Goal: Task Accomplishment & Management: Use online tool/utility

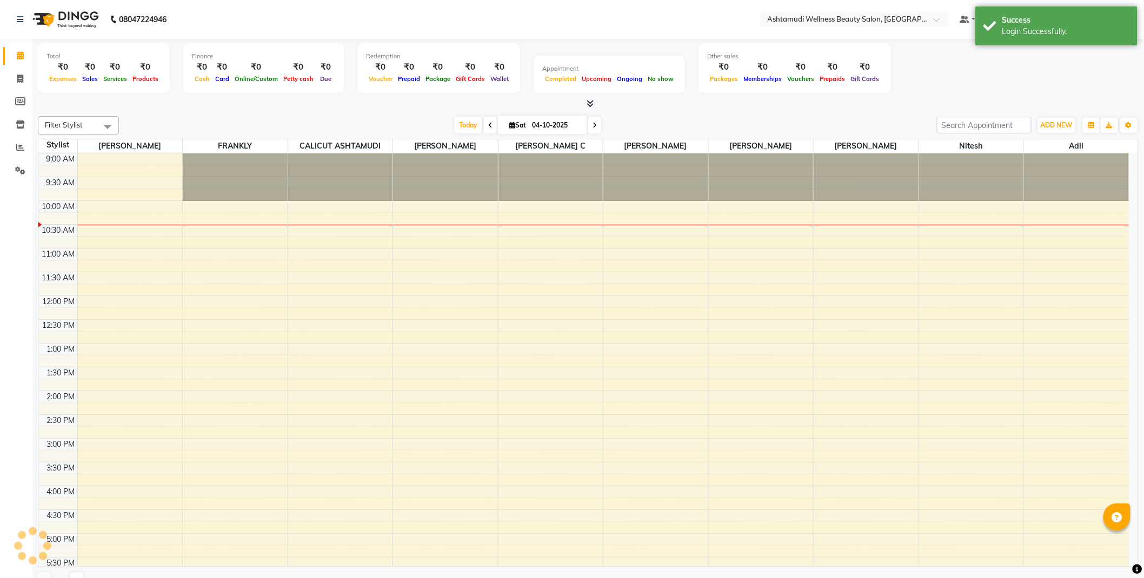
select select "en"
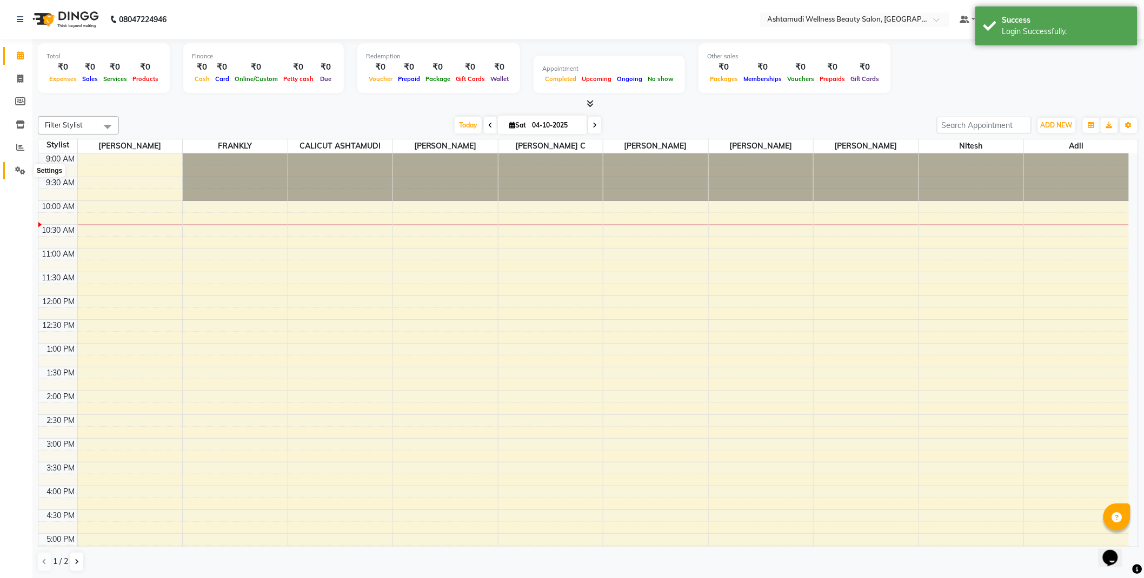
click at [18, 166] on icon at bounding box center [20, 170] width 10 height 8
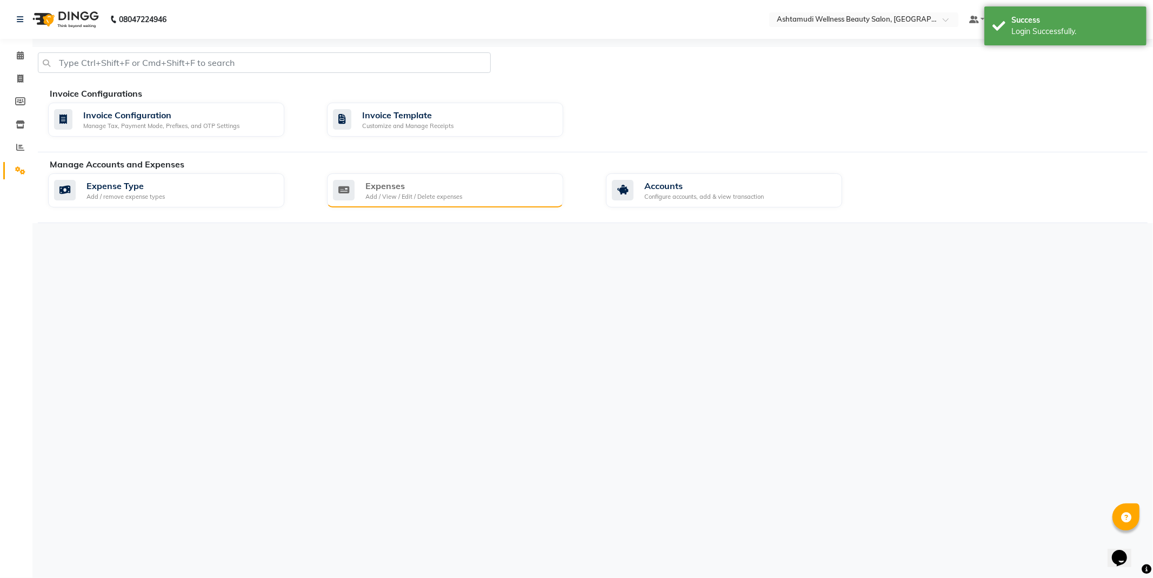
click at [401, 190] on div "Expenses" at bounding box center [413, 185] width 97 height 13
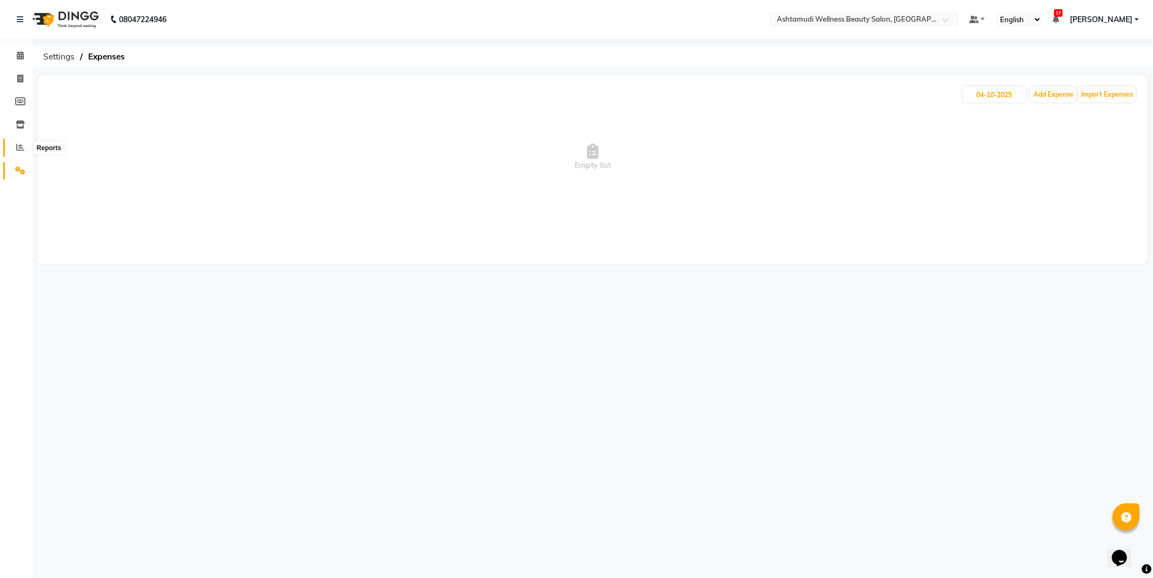
click at [18, 148] on icon at bounding box center [20, 147] width 8 height 8
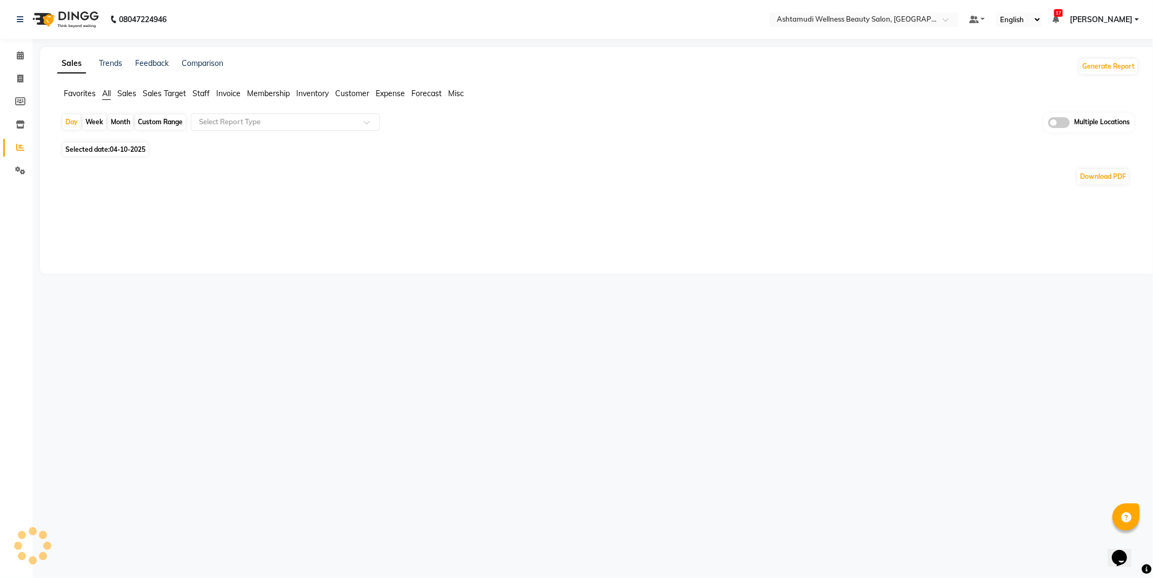
click at [401, 92] on span "Expense" at bounding box center [390, 94] width 29 height 10
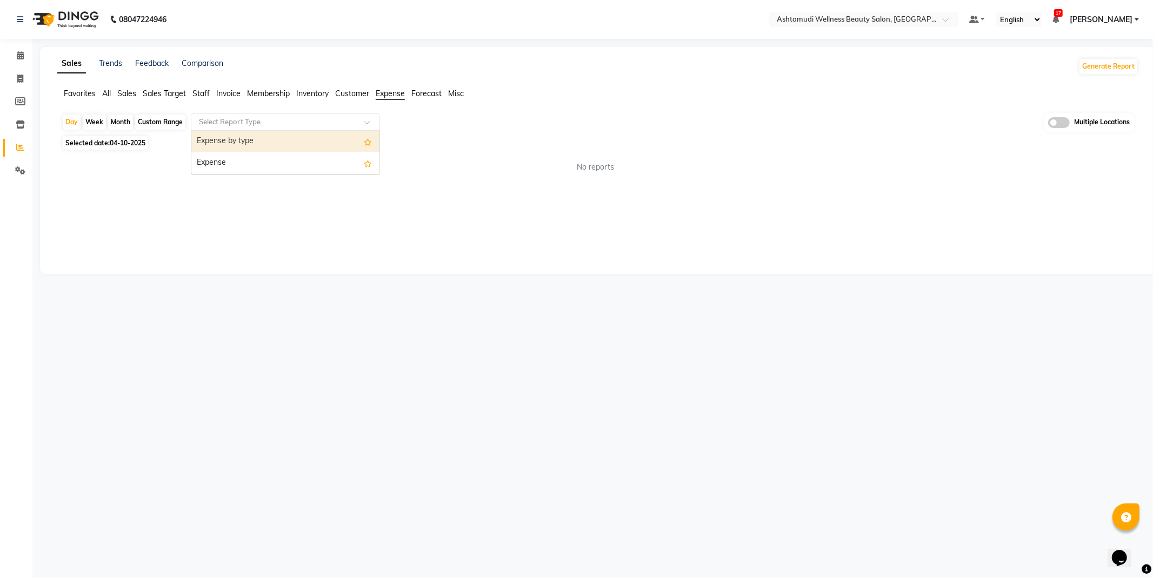
click at [304, 126] on input "text" at bounding box center [275, 122] width 156 height 11
click at [276, 145] on div "Expense by type" at bounding box center [285, 142] width 188 height 22
click at [122, 122] on div "Month" at bounding box center [120, 122] width 25 height 15
select select "10"
select select "2025"
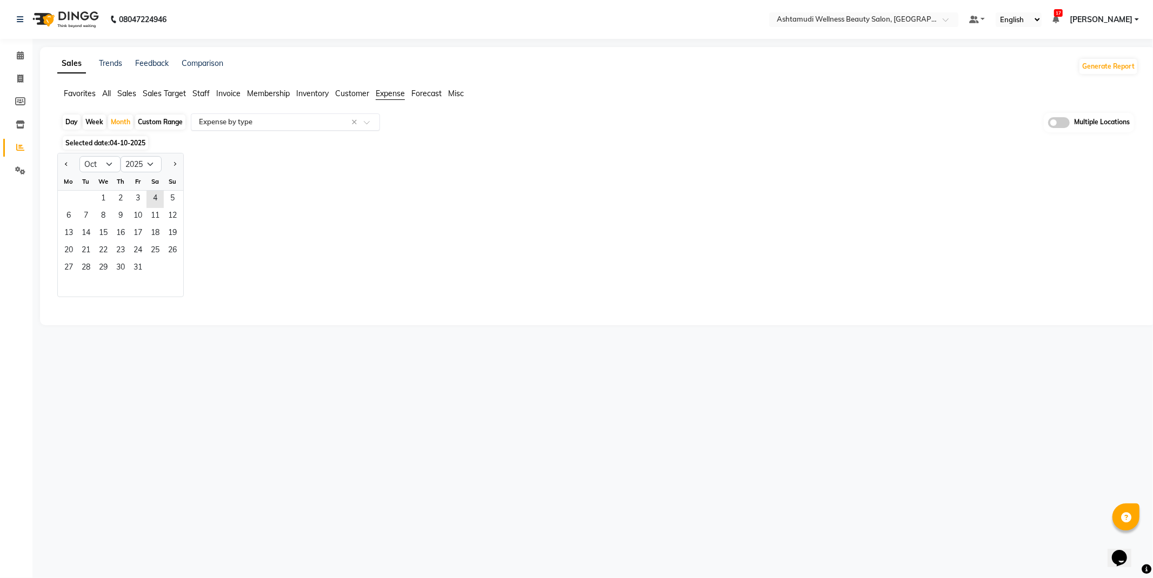
click at [283, 119] on input "text" at bounding box center [275, 122] width 156 height 11
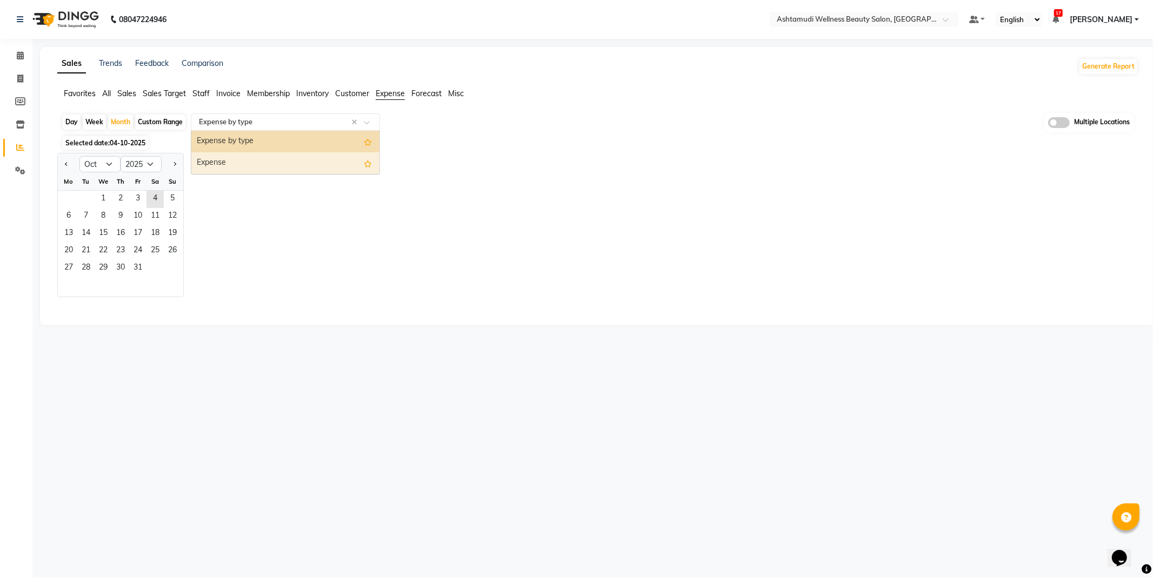
click at [259, 160] on div "Expense" at bounding box center [285, 163] width 188 height 22
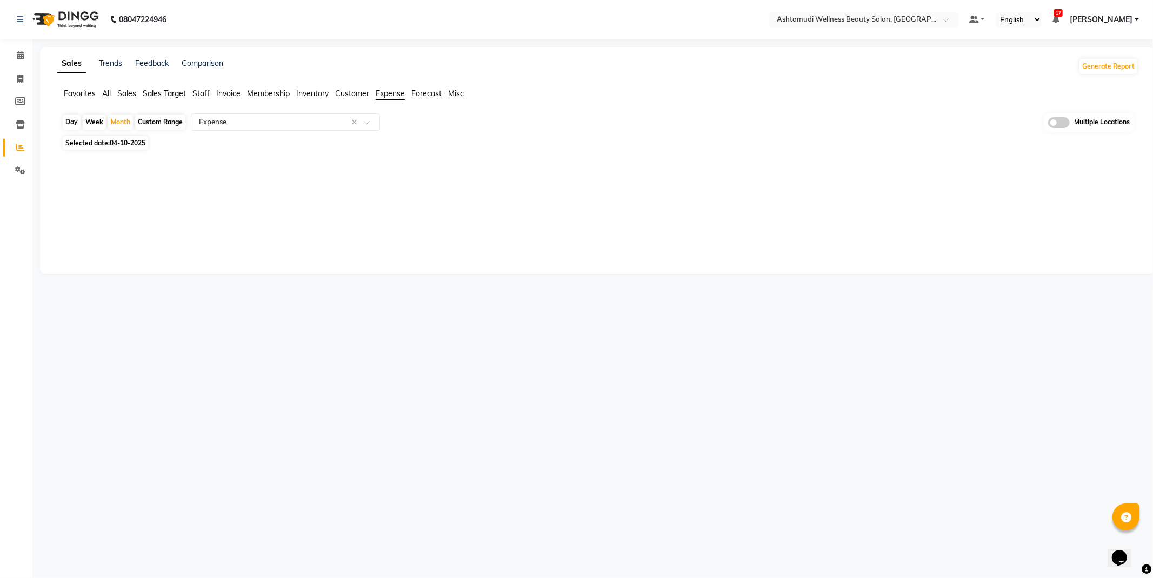
click at [108, 148] on span "Selected date: [DATE]" at bounding box center [105, 143] width 85 height 14
select select "10"
select select "2025"
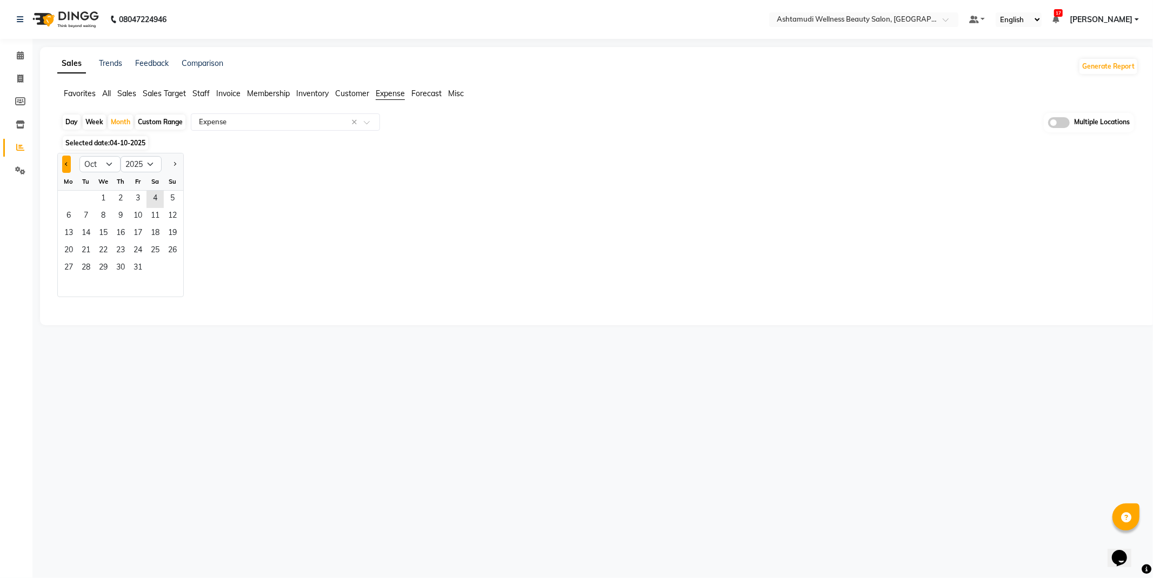
click at [62, 164] on button "Previous month" at bounding box center [66, 164] width 9 height 17
select select "9"
click at [133, 250] on span "26" at bounding box center [137, 251] width 17 height 17
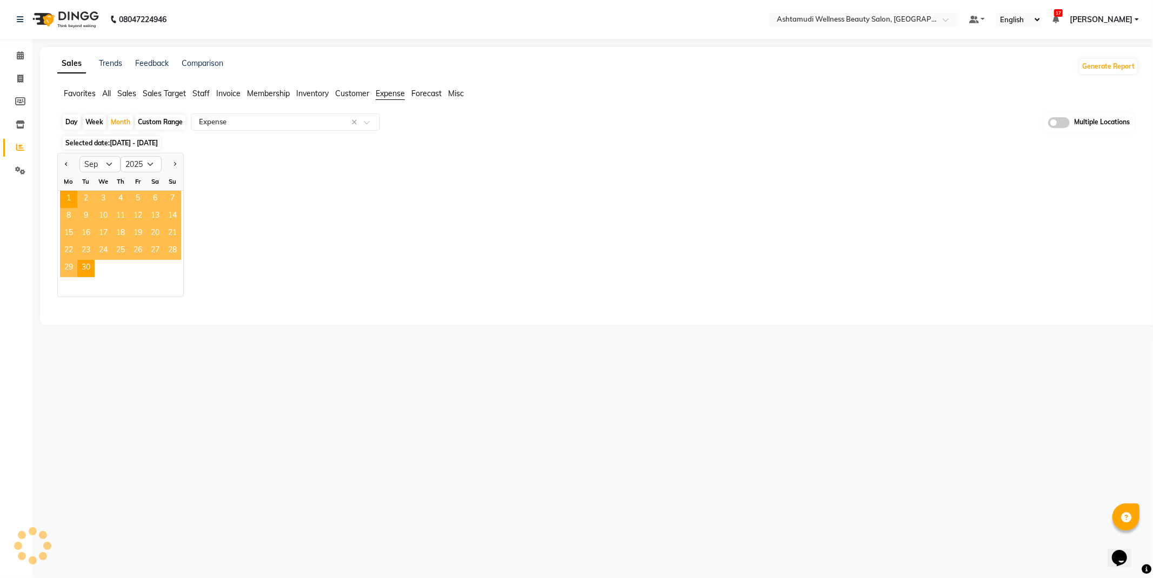
select select "full_report"
select select "csv"
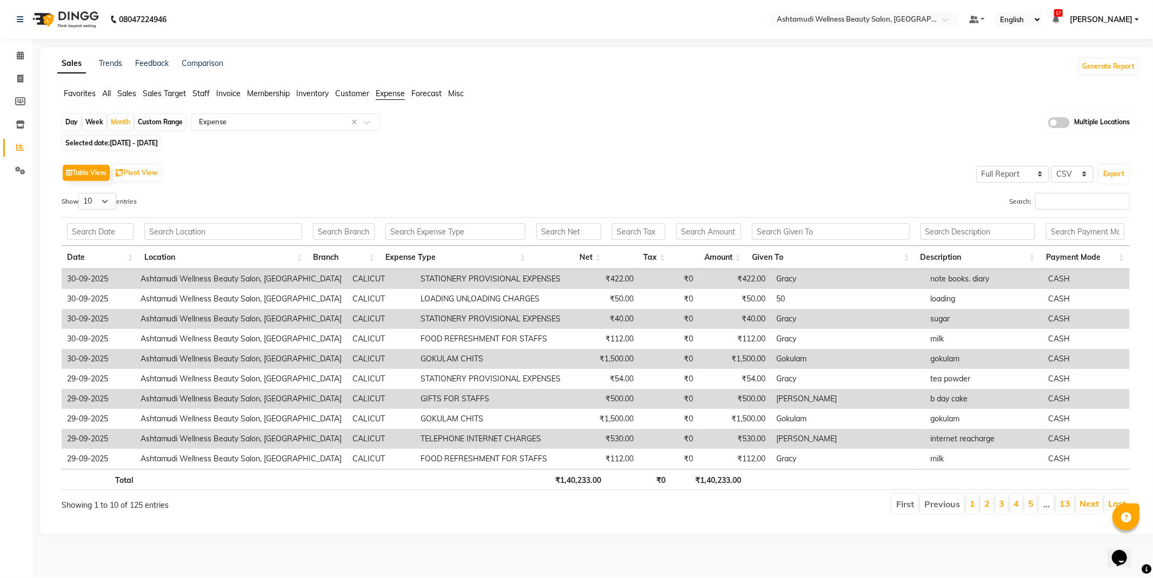
click at [69, 124] on div "Day" at bounding box center [72, 122] width 18 height 15
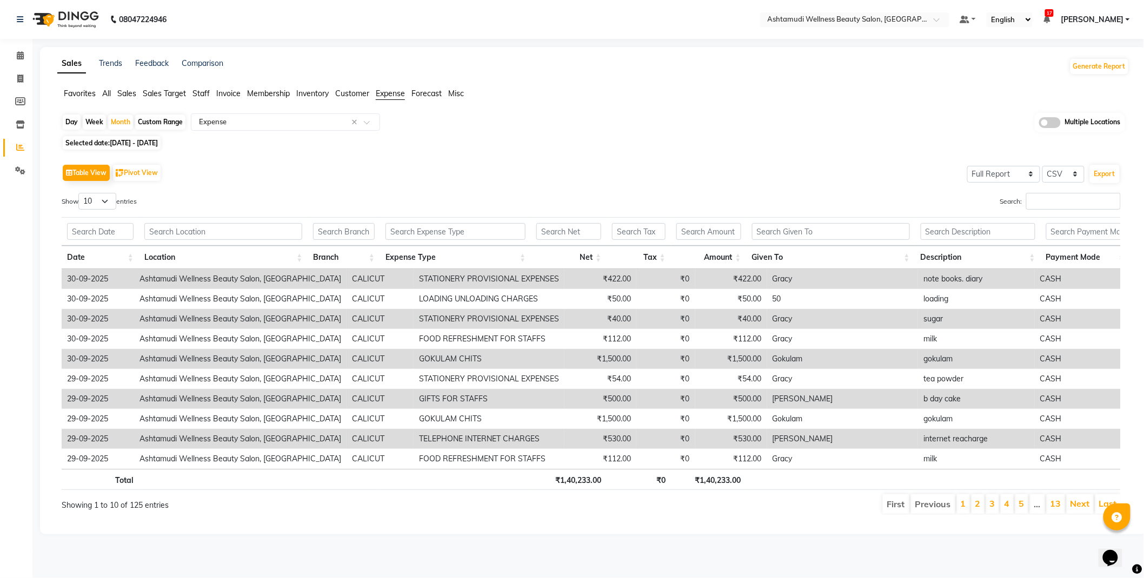
select select "9"
select select "2025"
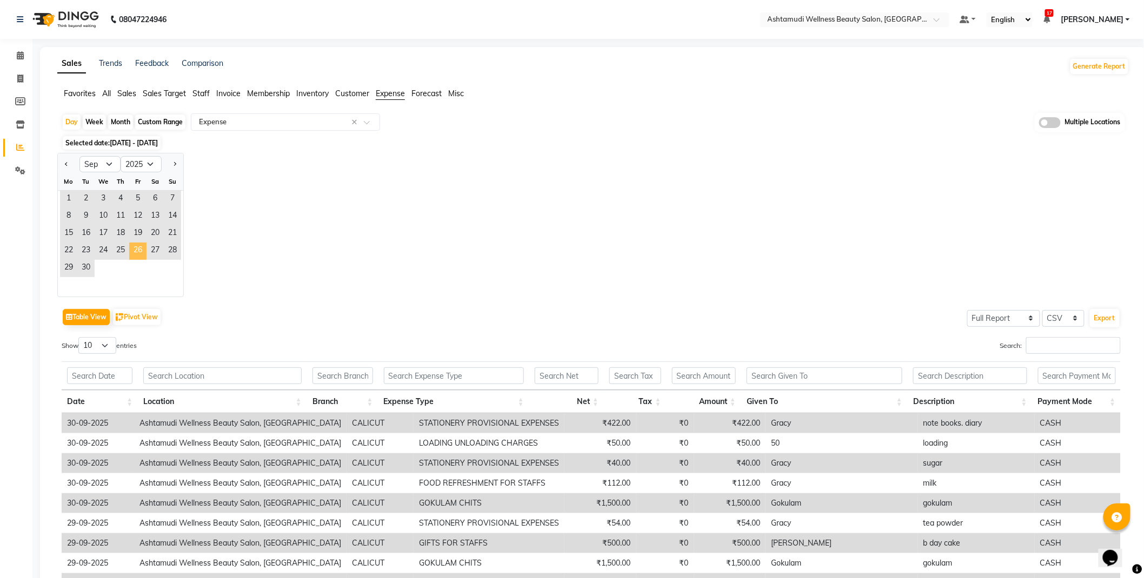
click at [139, 249] on span "26" at bounding box center [137, 251] width 17 height 17
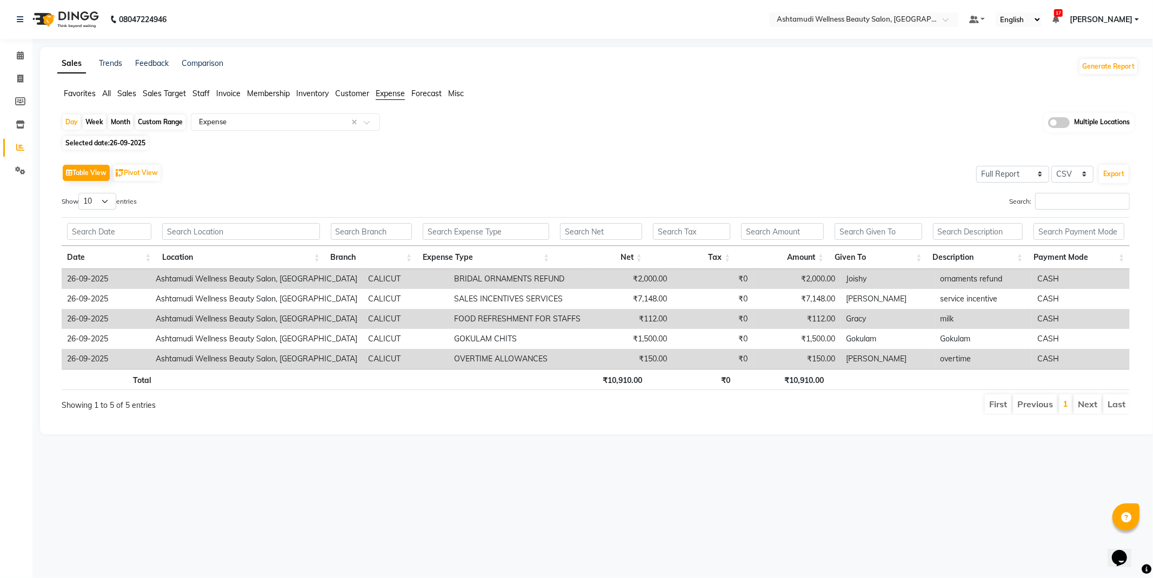
click at [109, 141] on span "Selected date: [DATE]" at bounding box center [105, 143] width 85 height 14
select select "9"
select select "2025"
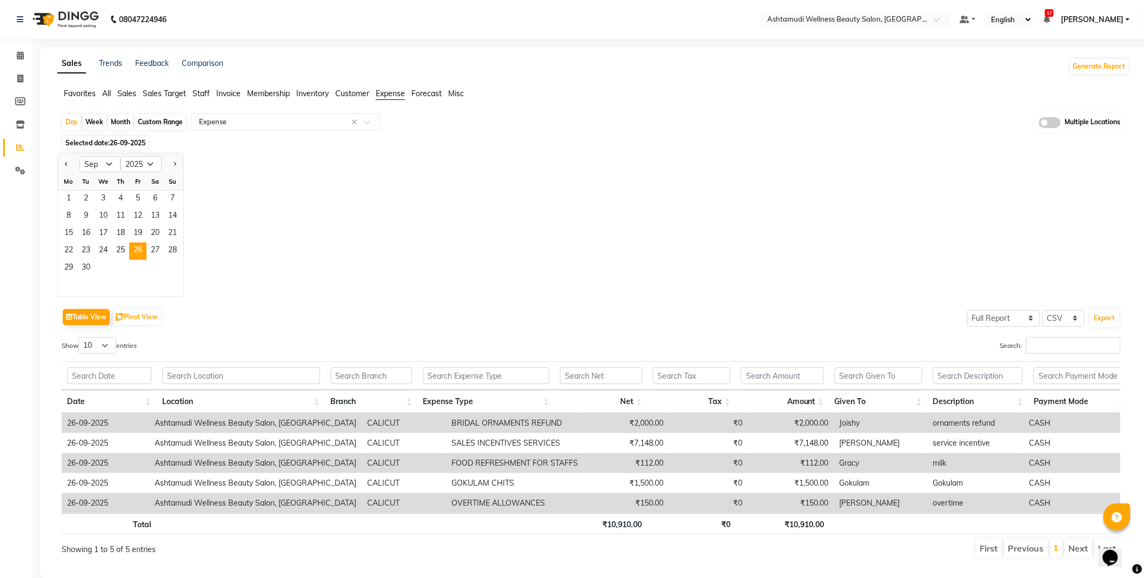
click at [161, 121] on div "Custom Range" at bounding box center [160, 122] width 50 height 15
select select "9"
select select "2025"
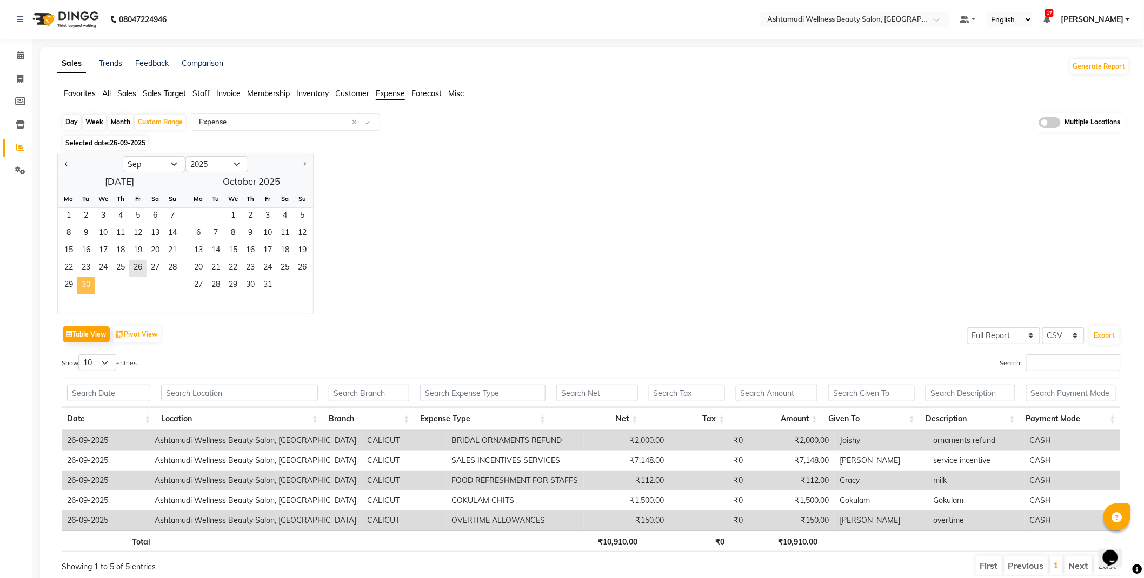
click at [88, 282] on span "30" at bounding box center [85, 285] width 17 height 17
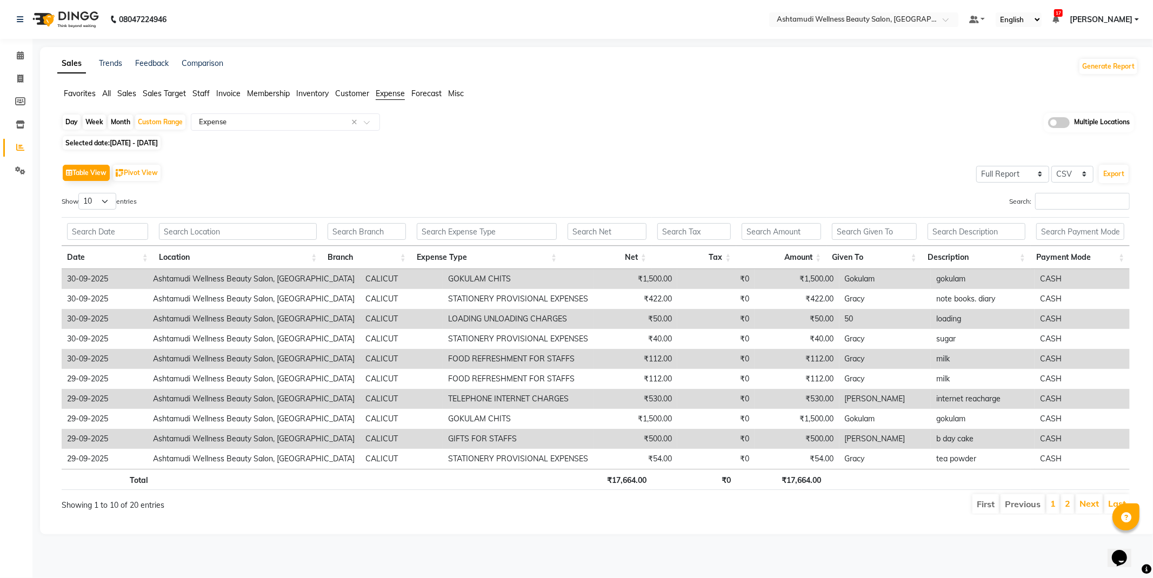
click at [157, 139] on span "[DATE] - [DATE]" at bounding box center [134, 143] width 48 height 8
select select "9"
select select "2025"
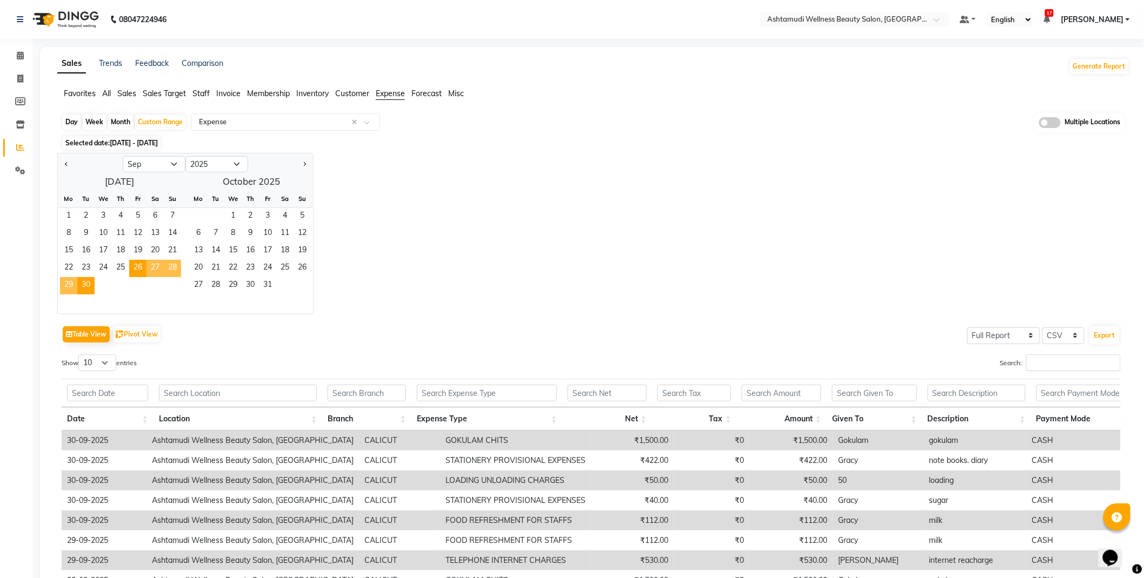
click at [157, 139] on span "[DATE] - [DATE]" at bounding box center [134, 143] width 48 height 8
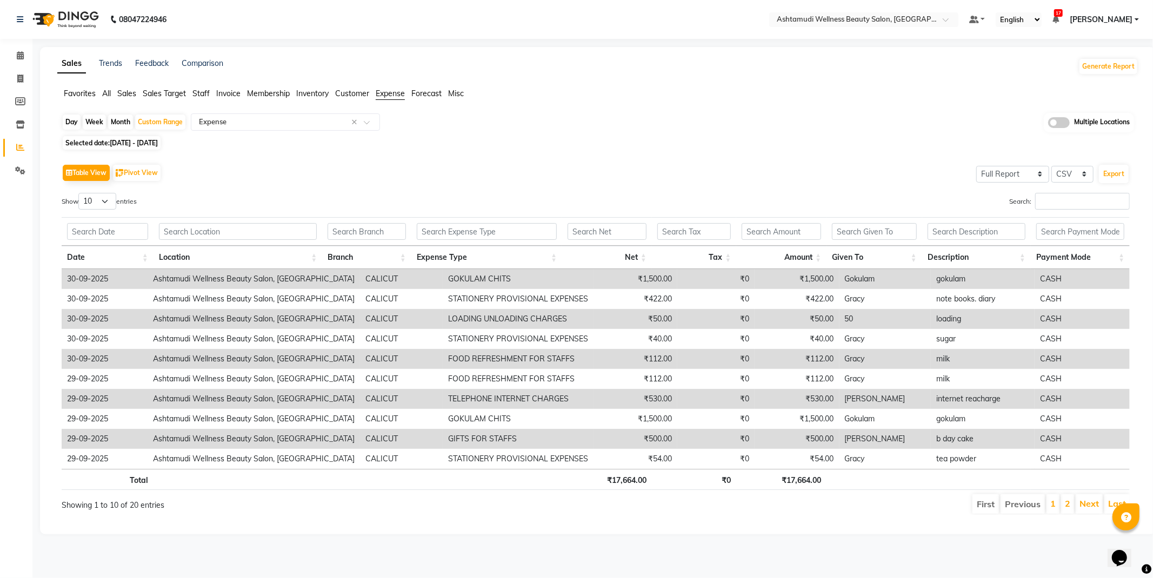
click at [157, 139] on span "[DATE] - [DATE]" at bounding box center [134, 143] width 48 height 8
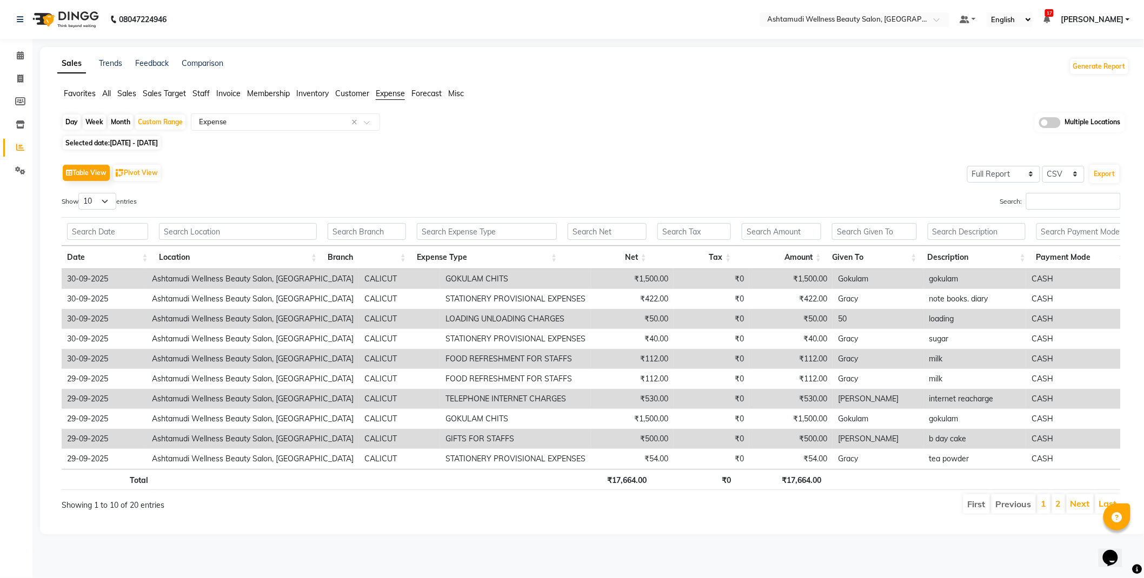
select select "9"
select select "2025"
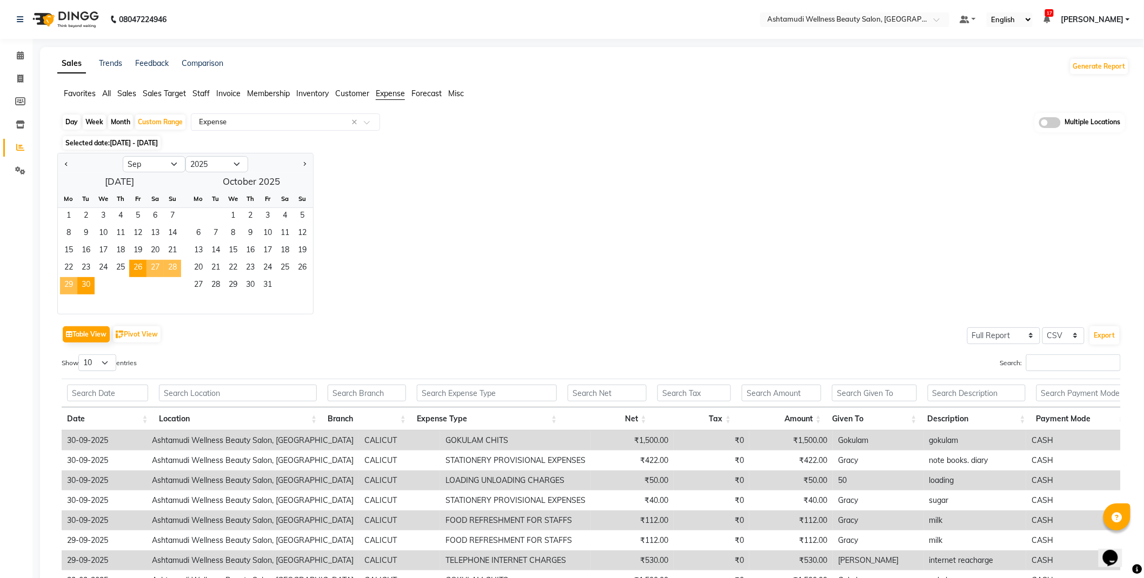
click at [157, 139] on span "[DATE] - [DATE]" at bounding box center [134, 143] width 48 height 8
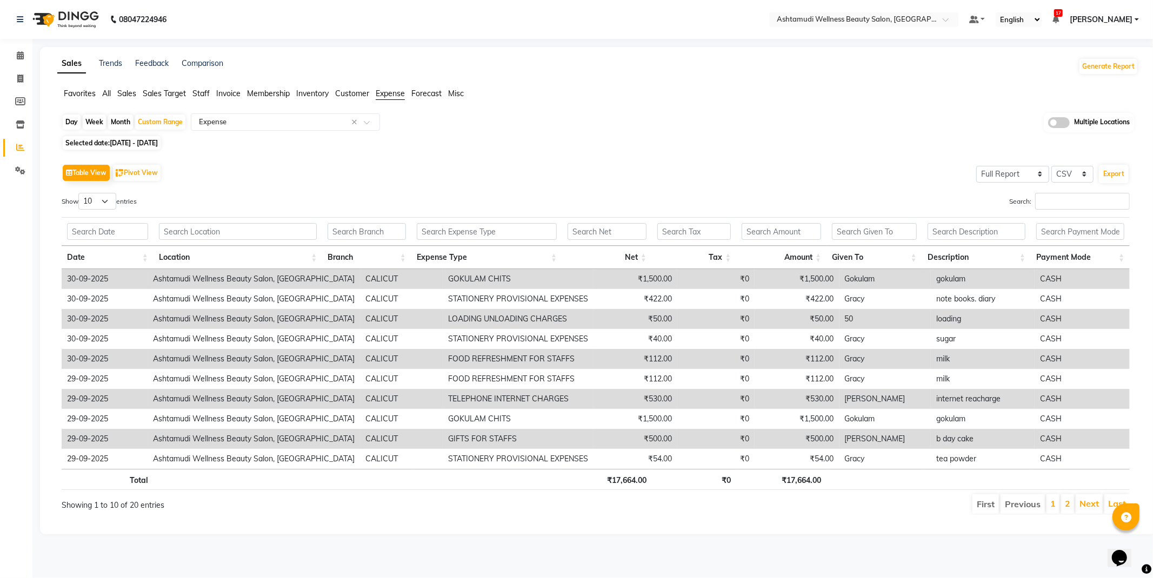
click at [1061, 119] on span at bounding box center [1059, 122] width 22 height 11
click at [1048, 124] on input "checkbox" at bounding box center [1048, 124] width 0 height 0
click at [158, 145] on span "[DATE] - [DATE]" at bounding box center [134, 144] width 48 height 8
select select "9"
select select "2025"
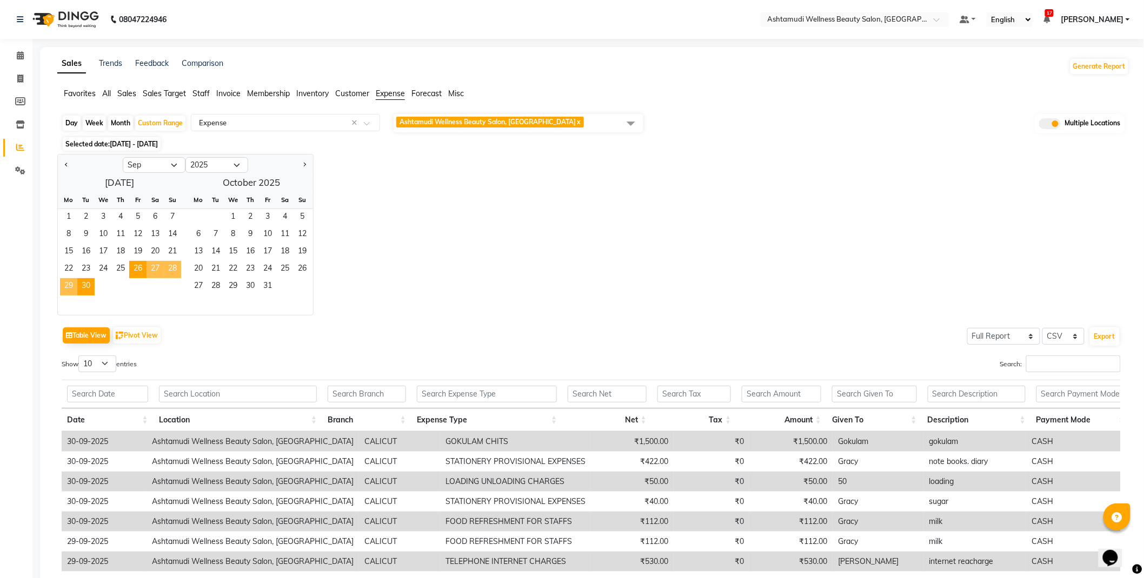
click at [597, 256] on div "Jan Feb Mar Apr May Jun [DATE] Aug Sep Oct Nov [DATE] 2016 2017 2018 2019 2020 …" at bounding box center [593, 235] width 1072 height 162
click at [486, 319] on div "Table View Pivot View Select Full Report Filtered Report Select CSV PDF Export …" at bounding box center [591, 501] width 1076 height 371
click at [139, 140] on span "[DATE] - [DATE]" at bounding box center [134, 144] width 48 height 8
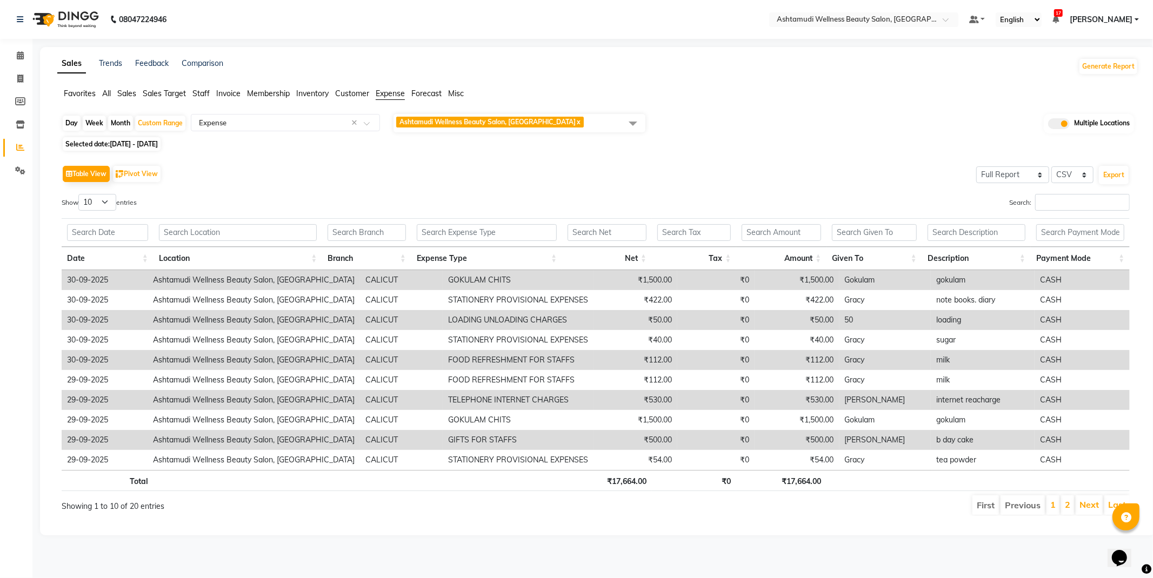
click at [139, 140] on span "[DATE] - [DATE]" at bounding box center [134, 144] width 48 height 8
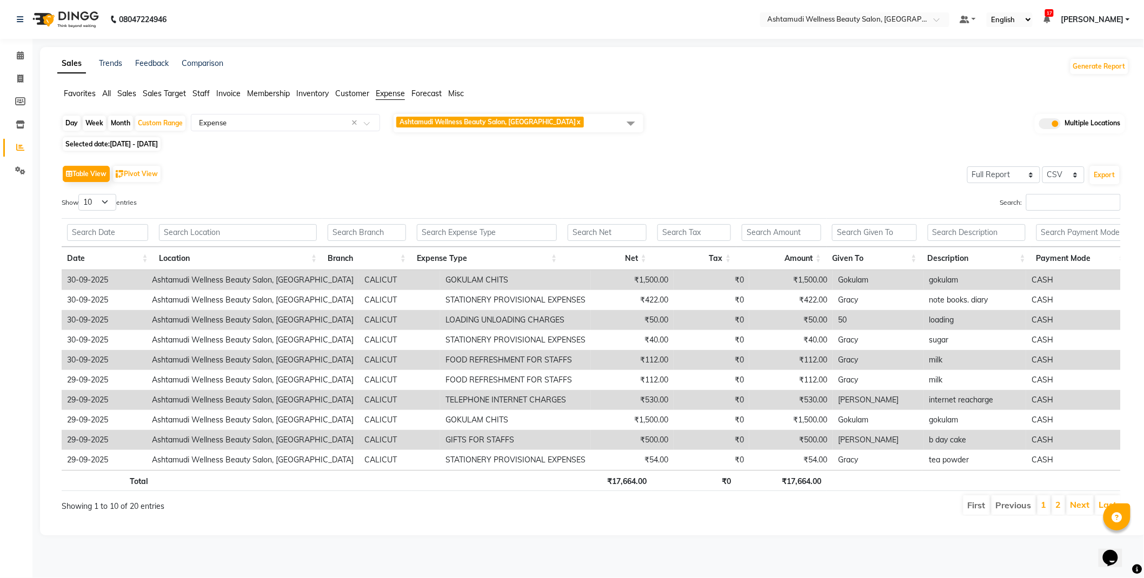
select select "9"
select select "2025"
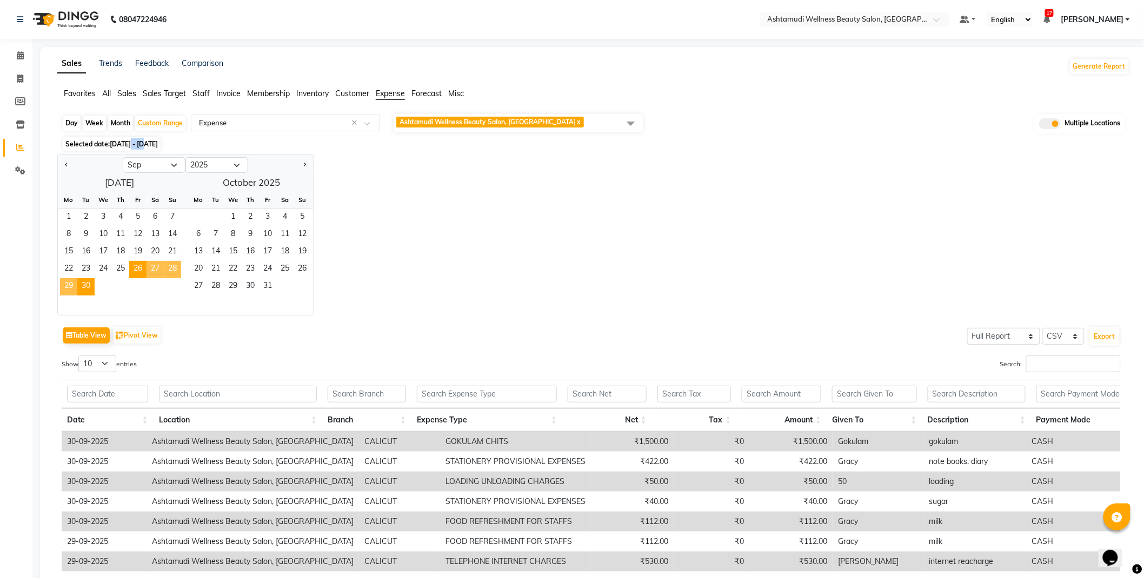
click at [139, 140] on span "[DATE] - [DATE]" at bounding box center [134, 144] width 48 height 8
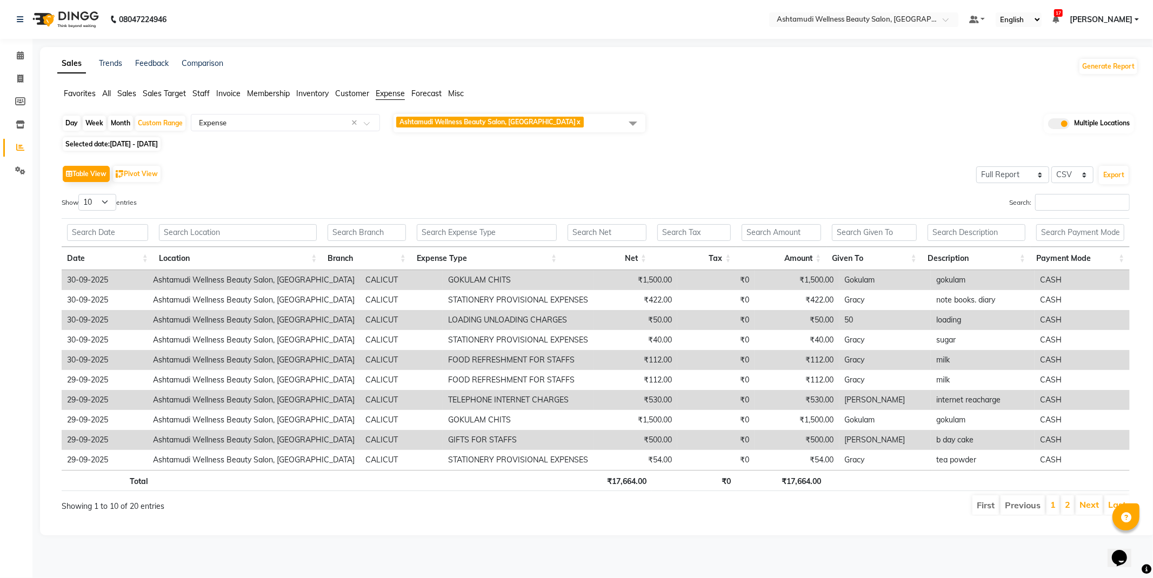
click at [516, 158] on div "Table View Pivot View Select Full Report Filtered Report Select CSV PDF Export …" at bounding box center [595, 339] width 1085 height 371
click at [613, 122] on span "Ashtamudi Wellness Beauty Salon, [GEOGRAPHIC_DATA] x" at bounding box center [519, 123] width 252 height 18
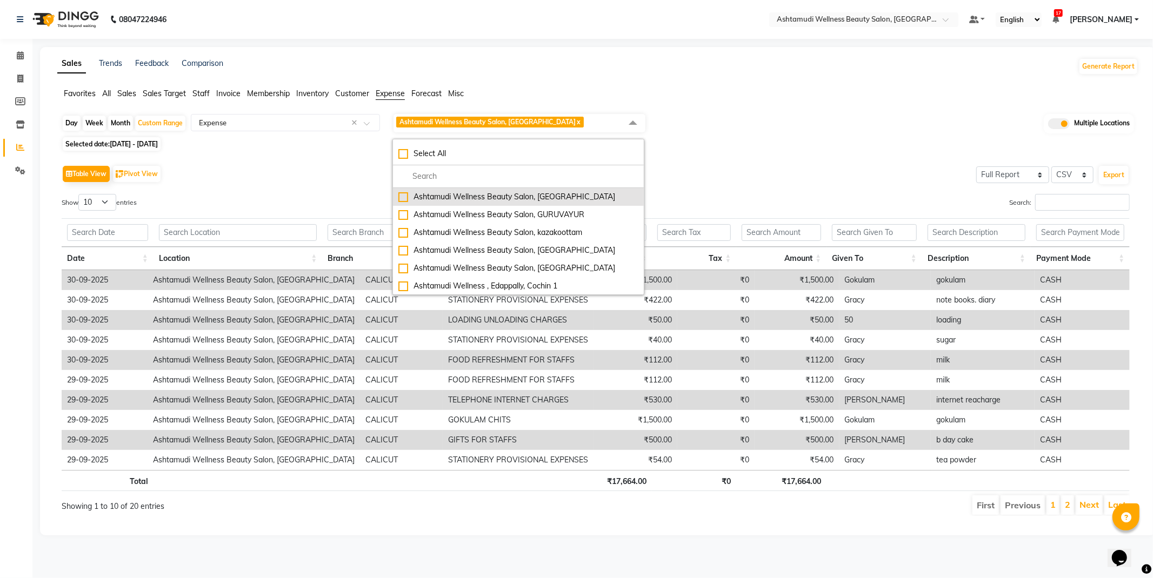
click at [404, 199] on div "Ashtamudi Wellness Beauty Salon, [GEOGRAPHIC_DATA]" at bounding box center [518, 196] width 240 height 11
checkbox input "true"
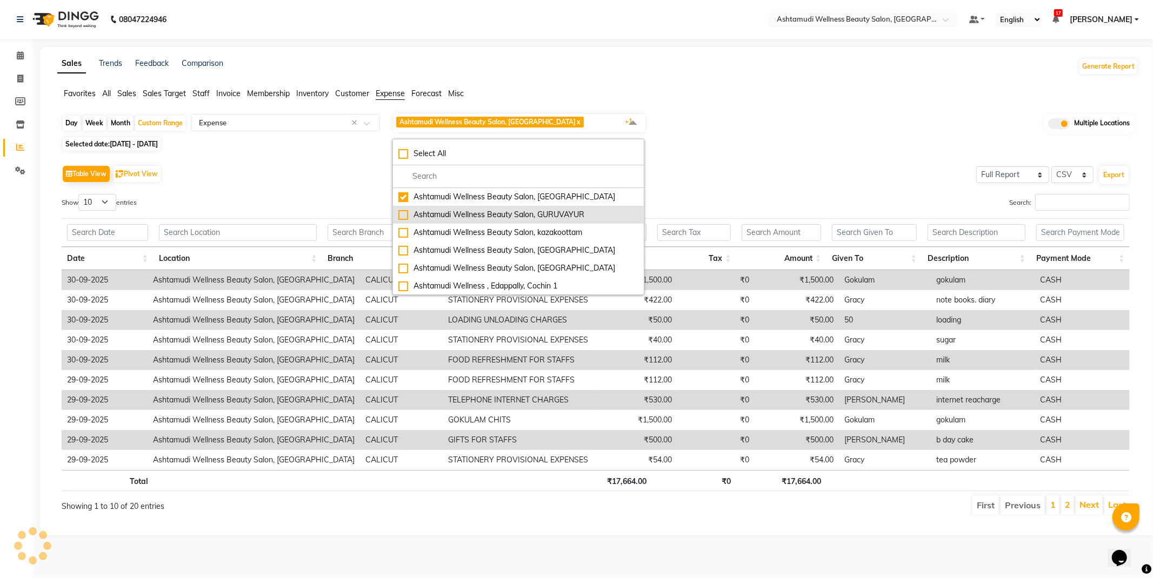
click at [404, 209] on div "Ashtamudi Wellness Beauty Salon, GURUVAYUR" at bounding box center [518, 214] width 240 height 11
checkbox input "true"
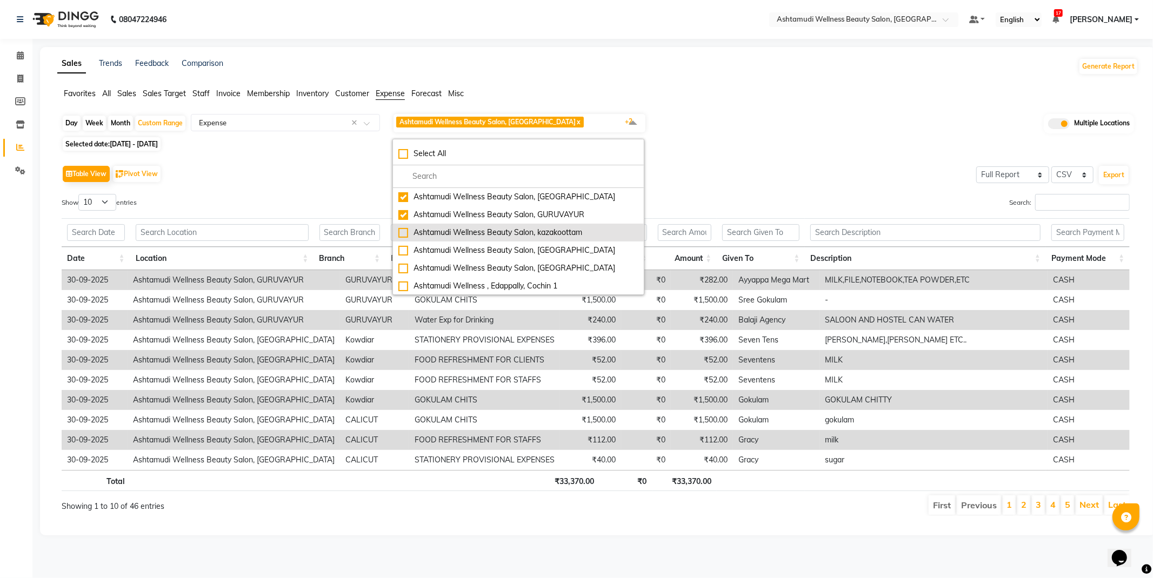
click at [403, 225] on li "Ashtamudi Wellness Beauty Salon, kazakoottam" at bounding box center [518, 233] width 251 height 18
checkbox input "true"
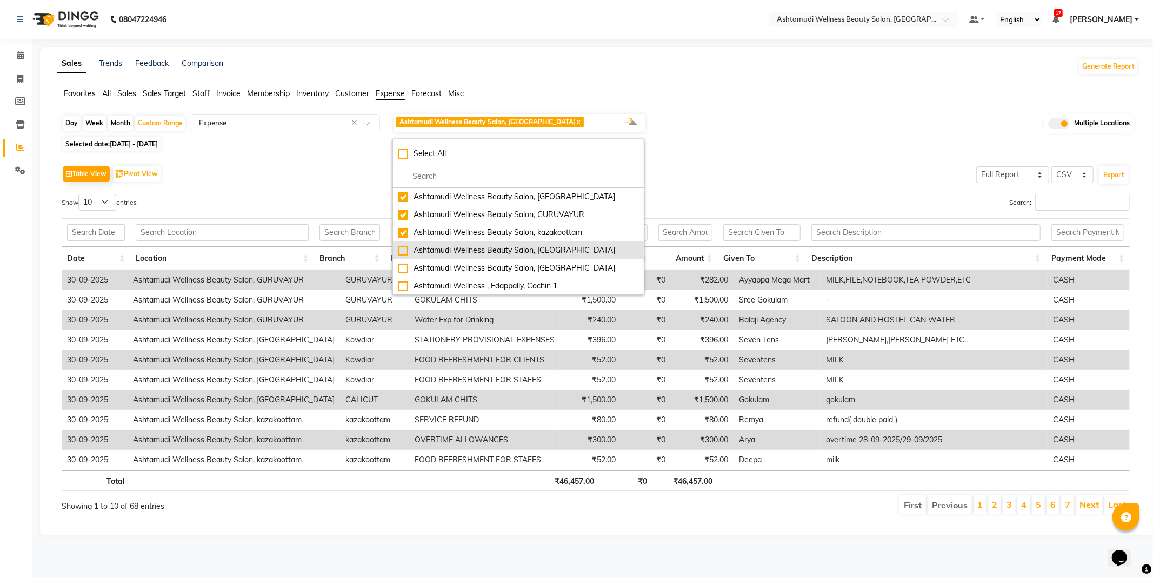
click at [399, 253] on div "Ashtamudi Wellness Beauty Salon, [GEOGRAPHIC_DATA]" at bounding box center [518, 250] width 240 height 11
checkbox input "true"
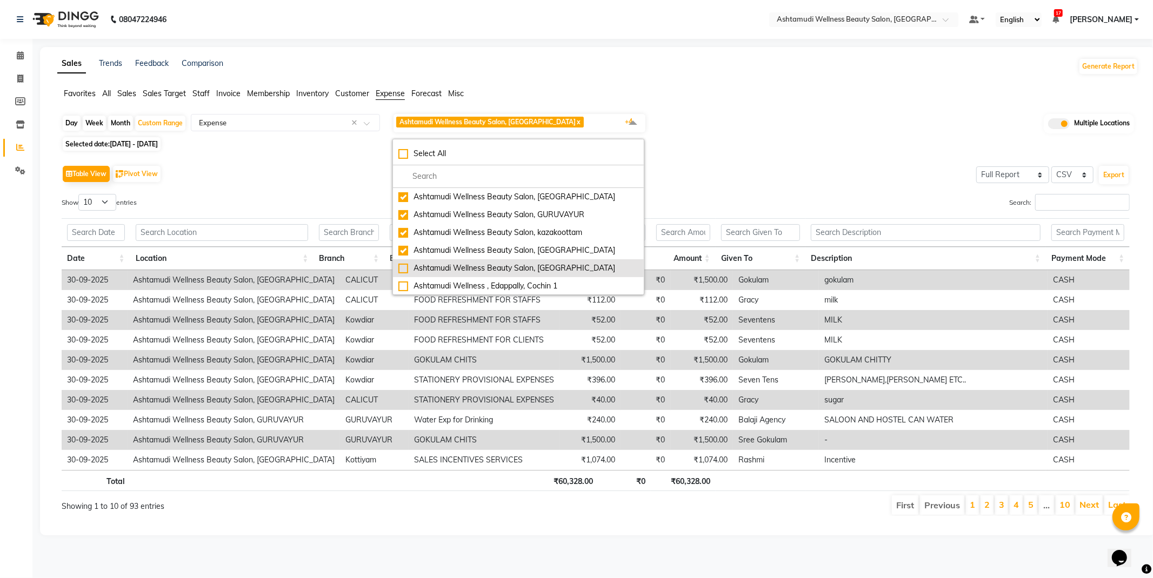
click at [398, 270] on li "Ashtamudi Wellness Beauty Salon, [GEOGRAPHIC_DATA]" at bounding box center [518, 268] width 251 height 18
checkbox input "true"
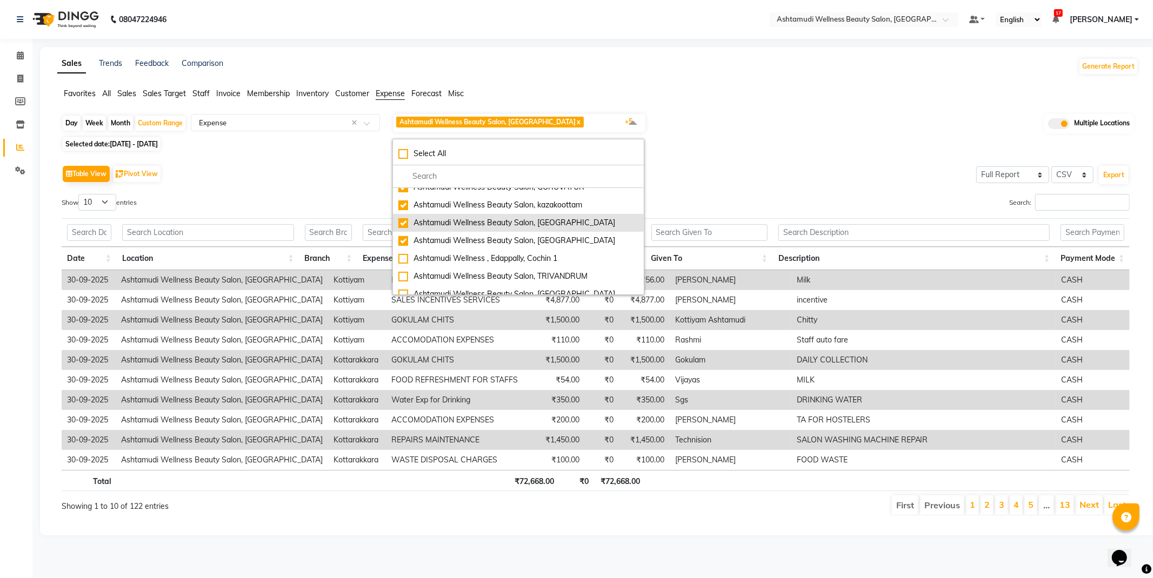
scroll to position [60, 0]
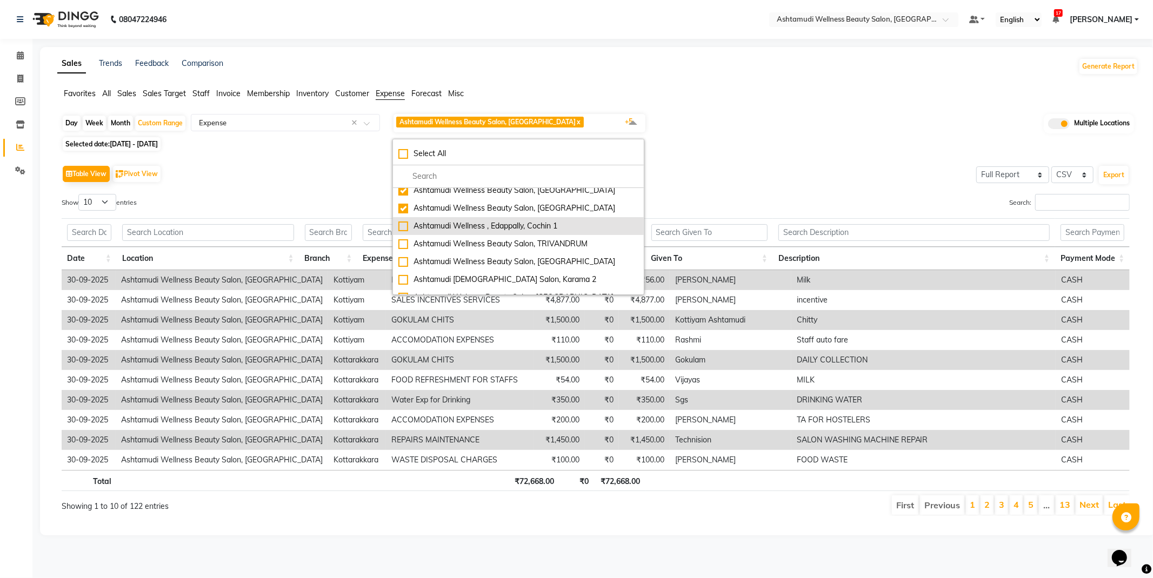
click at [400, 227] on div "Ashtamudi Wellness , Edappally, Cochin 1" at bounding box center [518, 226] width 240 height 11
checkbox input "true"
click at [403, 243] on div "Ashtamudi Wellness Beauty Salon, TRIVANDRUM" at bounding box center [518, 243] width 240 height 11
checkbox input "true"
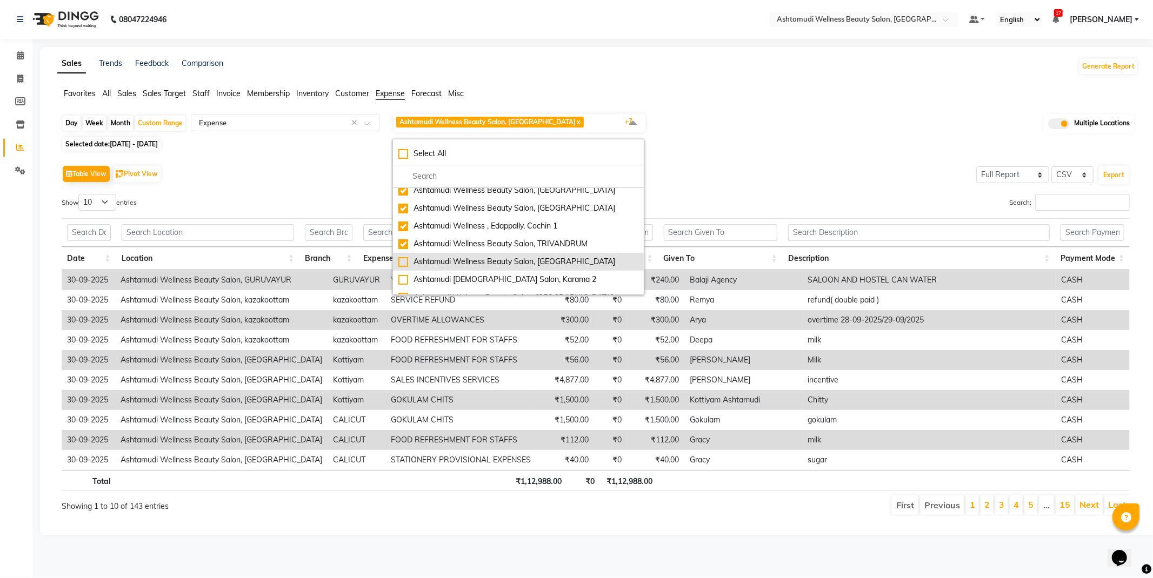
click at [401, 258] on div "Ashtamudi Wellness Beauty Salon, [GEOGRAPHIC_DATA]" at bounding box center [518, 261] width 240 height 11
checkbox input "true"
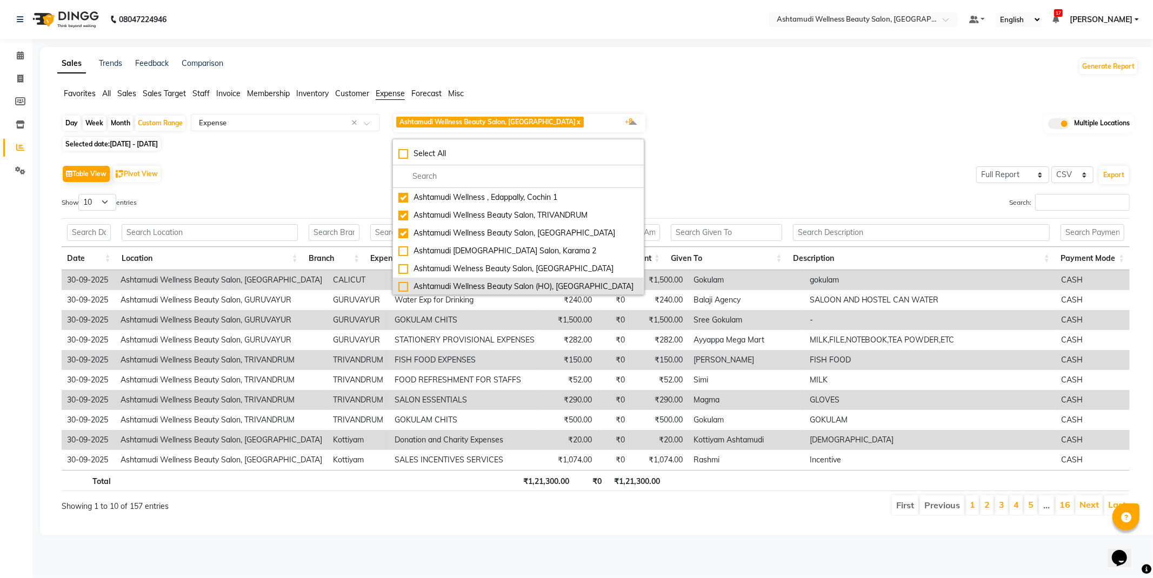
scroll to position [120, 0]
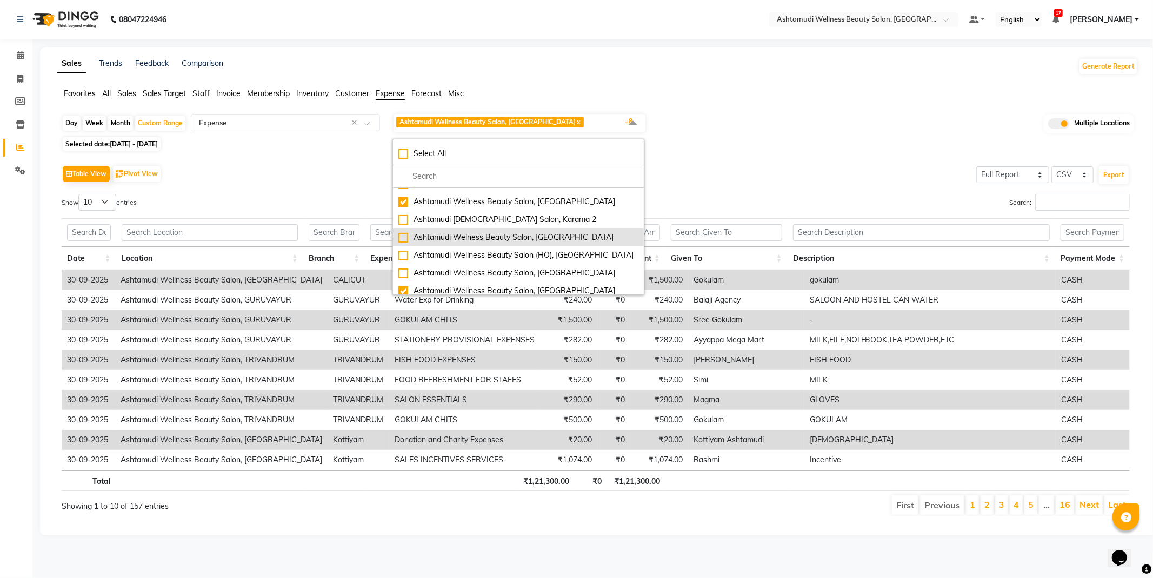
click at [403, 236] on div "Ashtamudi Welness Beauty Salon, [GEOGRAPHIC_DATA]" at bounding box center [518, 237] width 240 height 11
checkbox input "true"
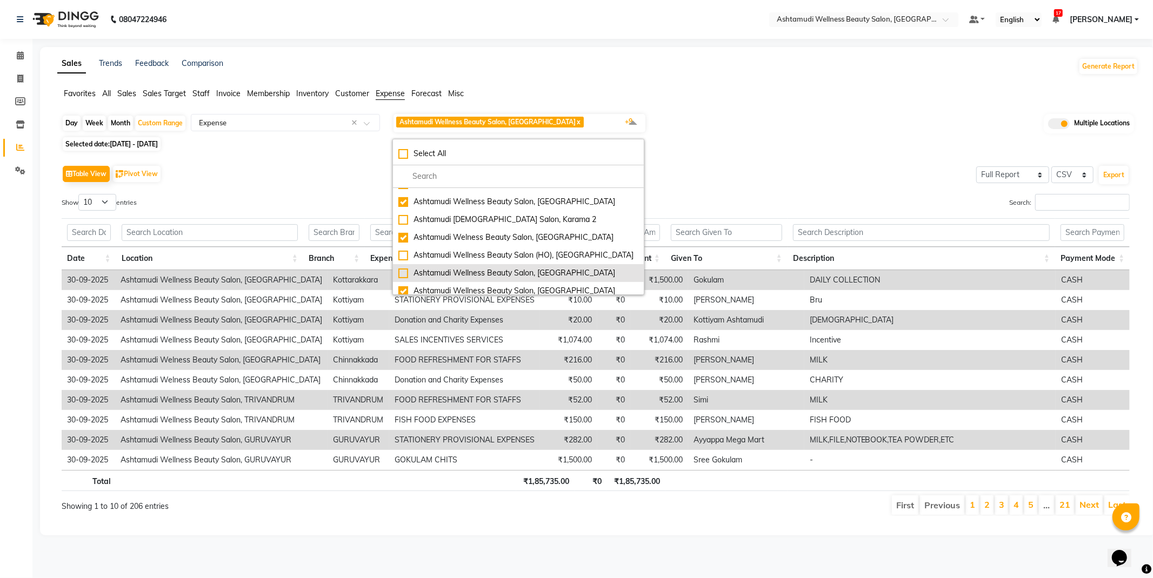
click at [403, 271] on div "Ashtamudi Wellness Beauty Salon, [GEOGRAPHIC_DATA]" at bounding box center [518, 273] width 240 height 11
checkbox input "true"
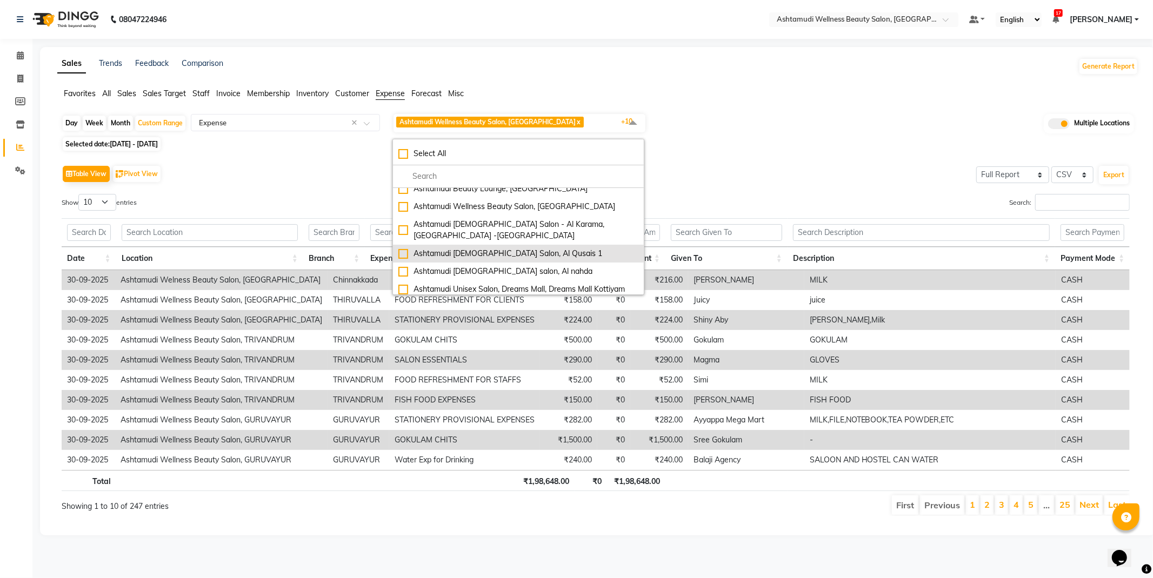
scroll to position [180, 0]
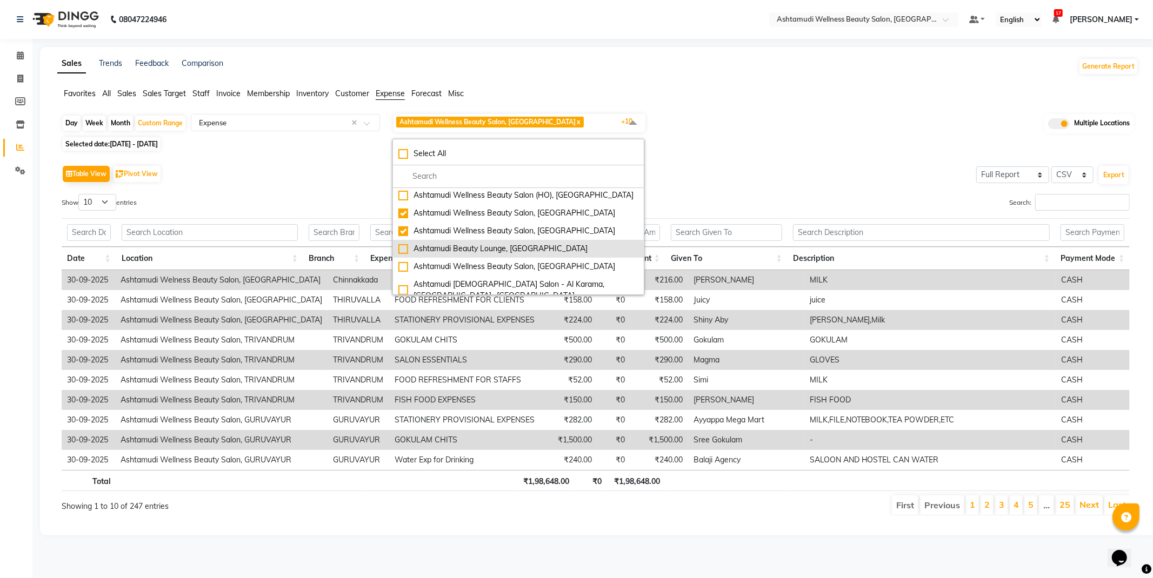
click at [404, 248] on div "Ashtamudi Beauty Lounge, [GEOGRAPHIC_DATA]" at bounding box center [518, 248] width 240 height 11
checkbox input "true"
click at [404, 265] on div "Ashtamudi Wellness Beauty Salon, [GEOGRAPHIC_DATA]" at bounding box center [518, 266] width 240 height 11
checkbox input "true"
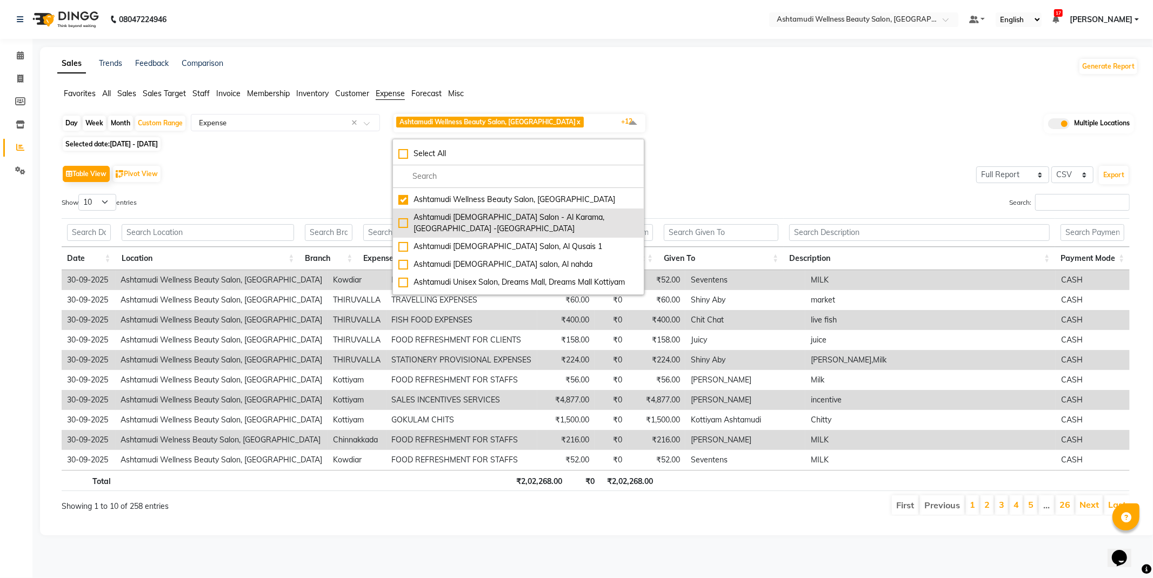
scroll to position [279, 0]
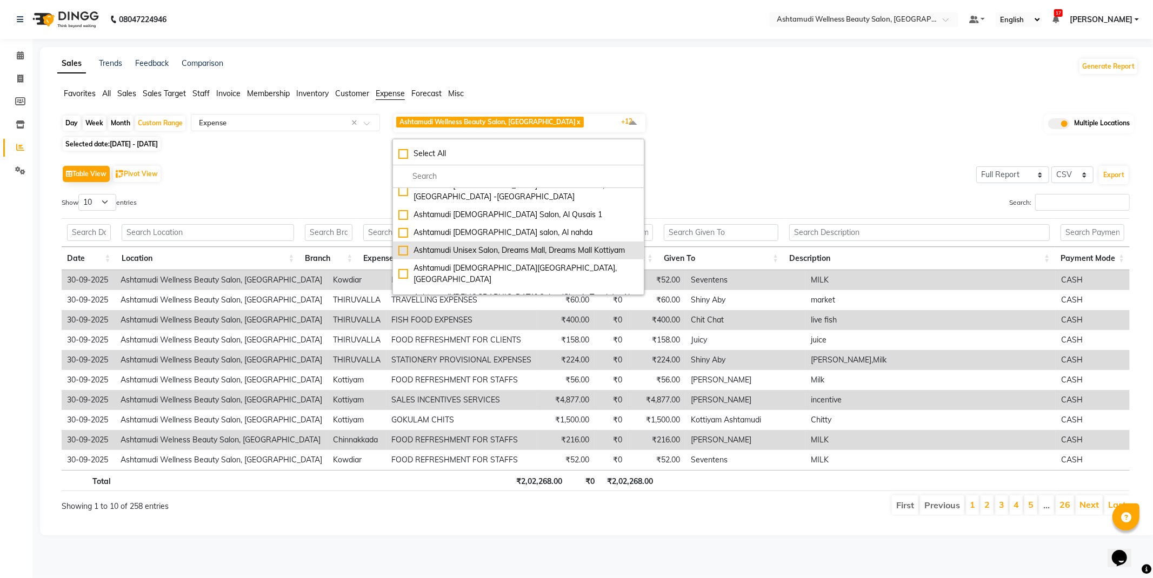
click at [404, 245] on div "Ashtamudi Unisex Salon, Dreams Mall, Dreams Mall Kottiyam" at bounding box center [518, 250] width 240 height 11
checkbox input "true"
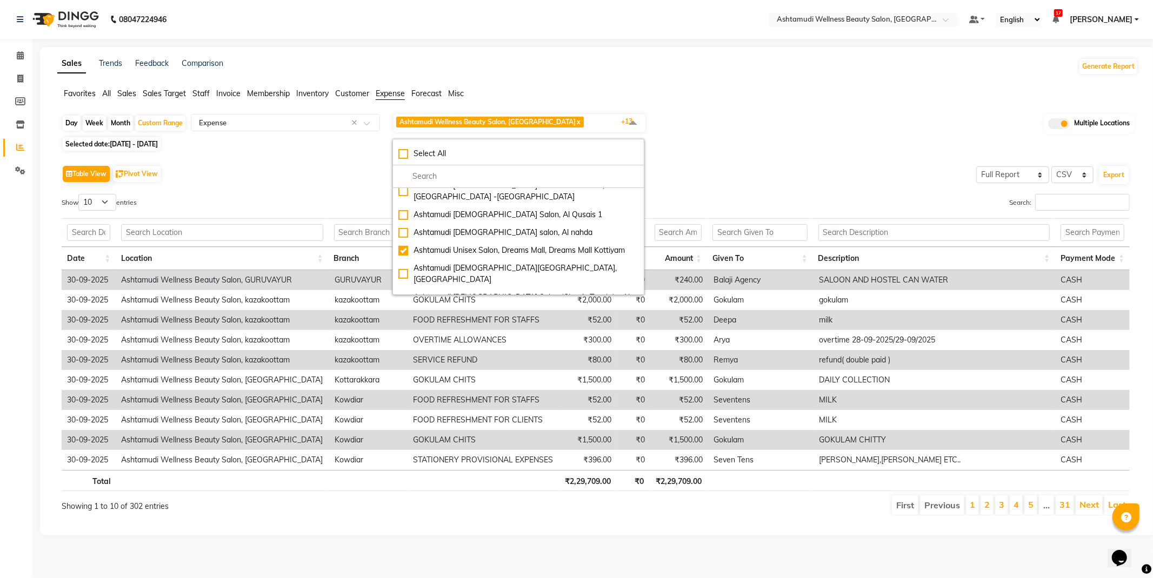
click at [766, 150] on div "Day Week Month Custom Range Select Report Type × Expense × Ashtamudi Wellness B…" at bounding box center [597, 319] width 1081 height 412
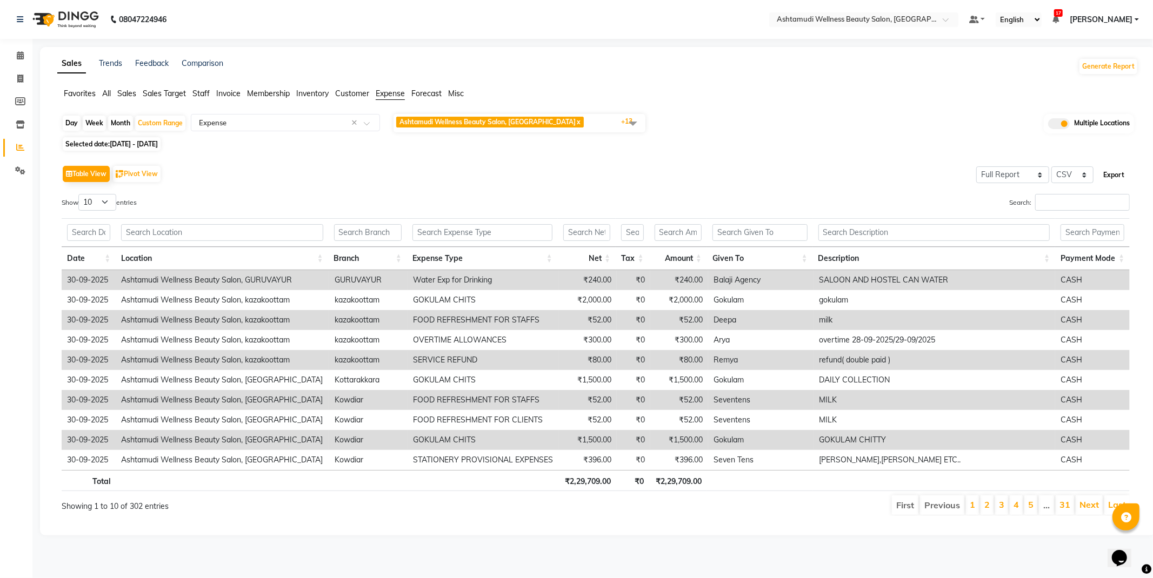
click at [1118, 169] on button "Export" at bounding box center [1114, 175] width 30 height 18
